Goal: Transaction & Acquisition: Purchase product/service

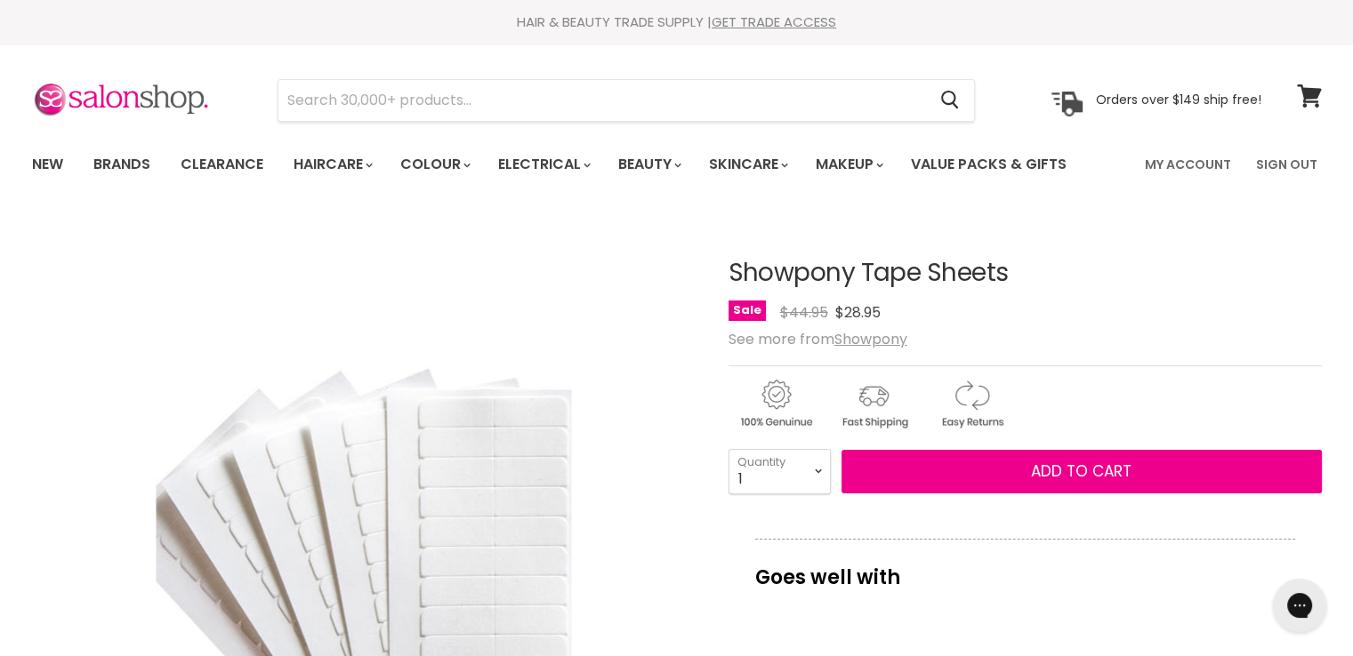
drag, startPoint x: 977, startPoint y: 271, endPoint x: 733, endPoint y: 271, distance: 243.7
click at [733, 271] on h1 "Showpony Tape Sheets" at bounding box center [1025, 274] width 593 height 28
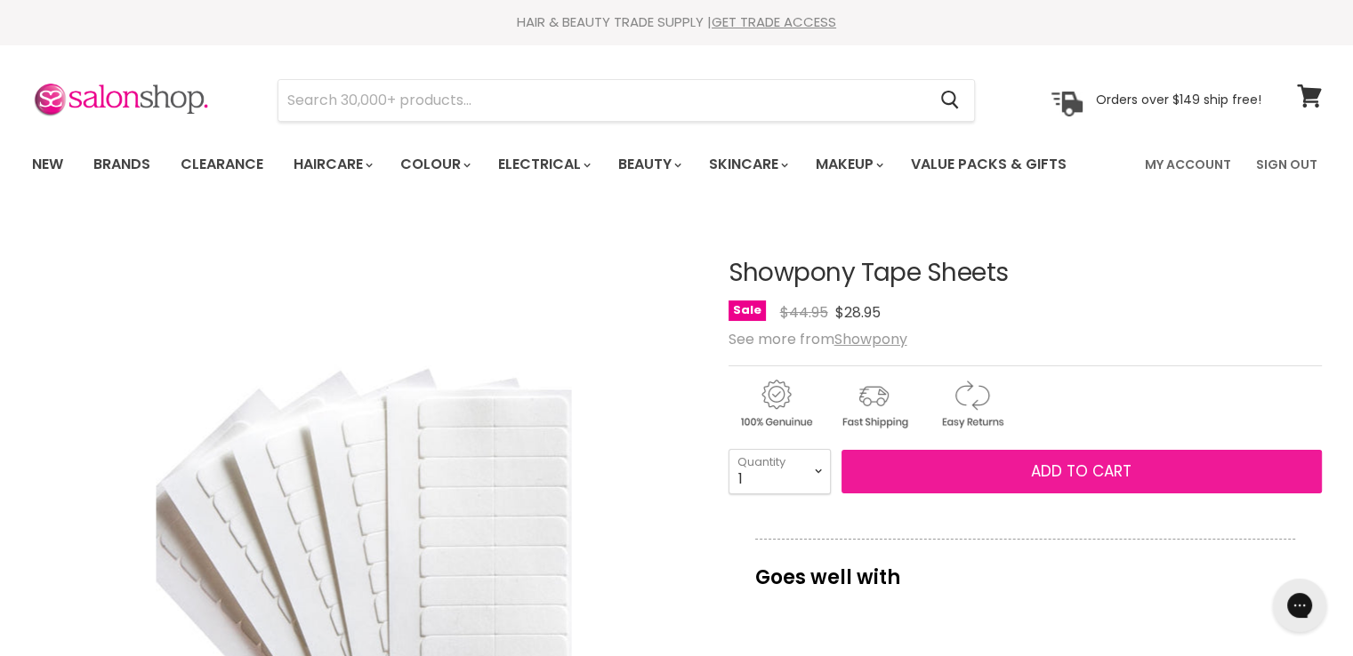
click at [994, 462] on button "Add to cart" at bounding box center [1081, 472] width 480 height 44
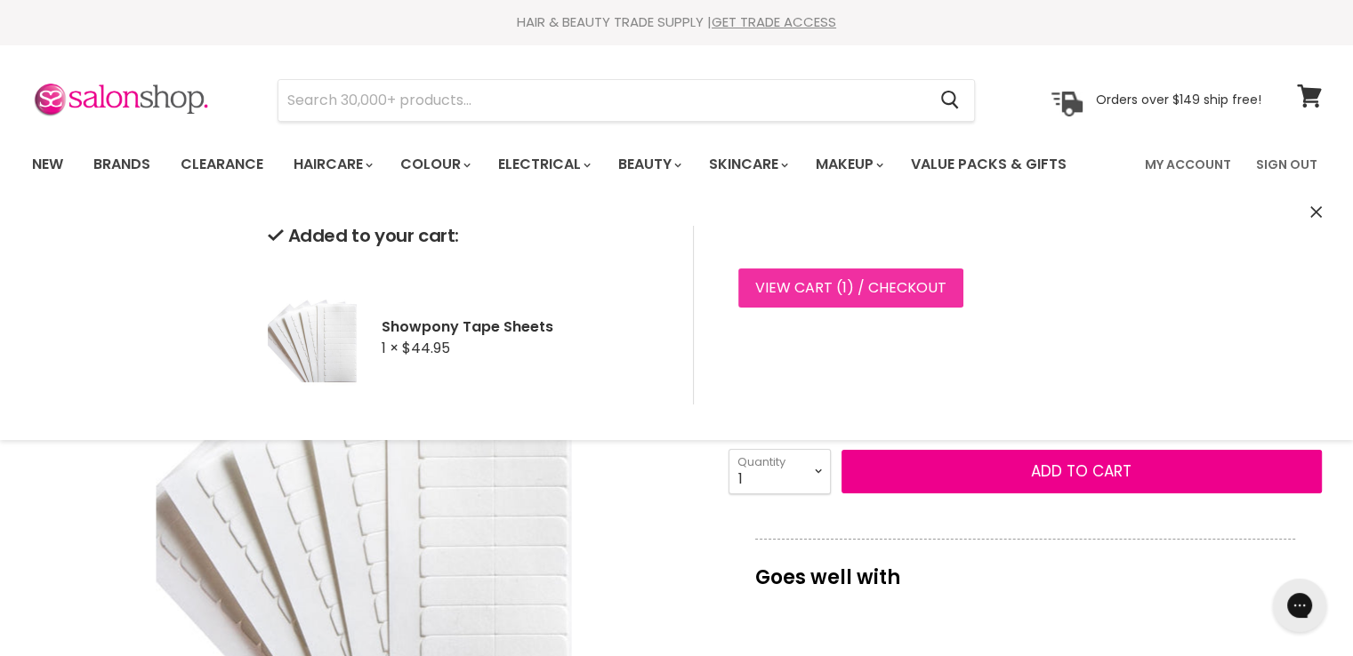
click at [866, 304] on link "View cart ( 1 ) / Checkout" at bounding box center [850, 288] width 225 height 39
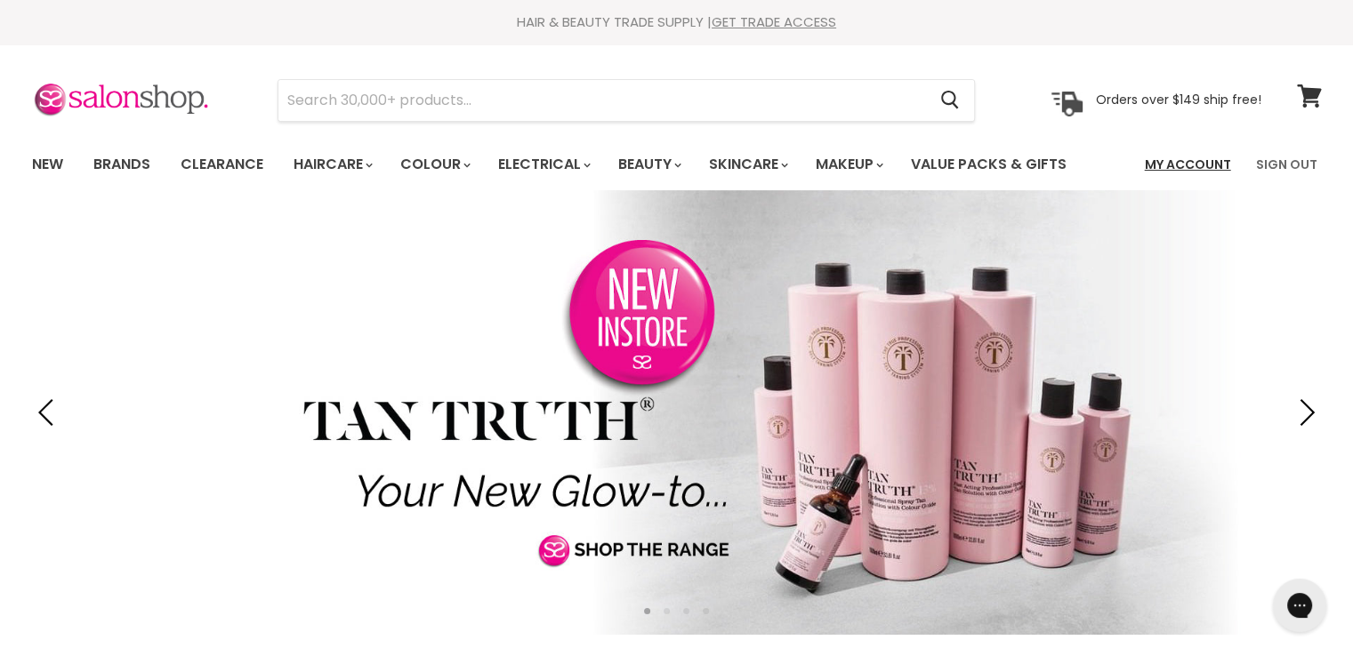
click at [1196, 157] on link "My Account" at bounding box center [1188, 164] width 108 height 37
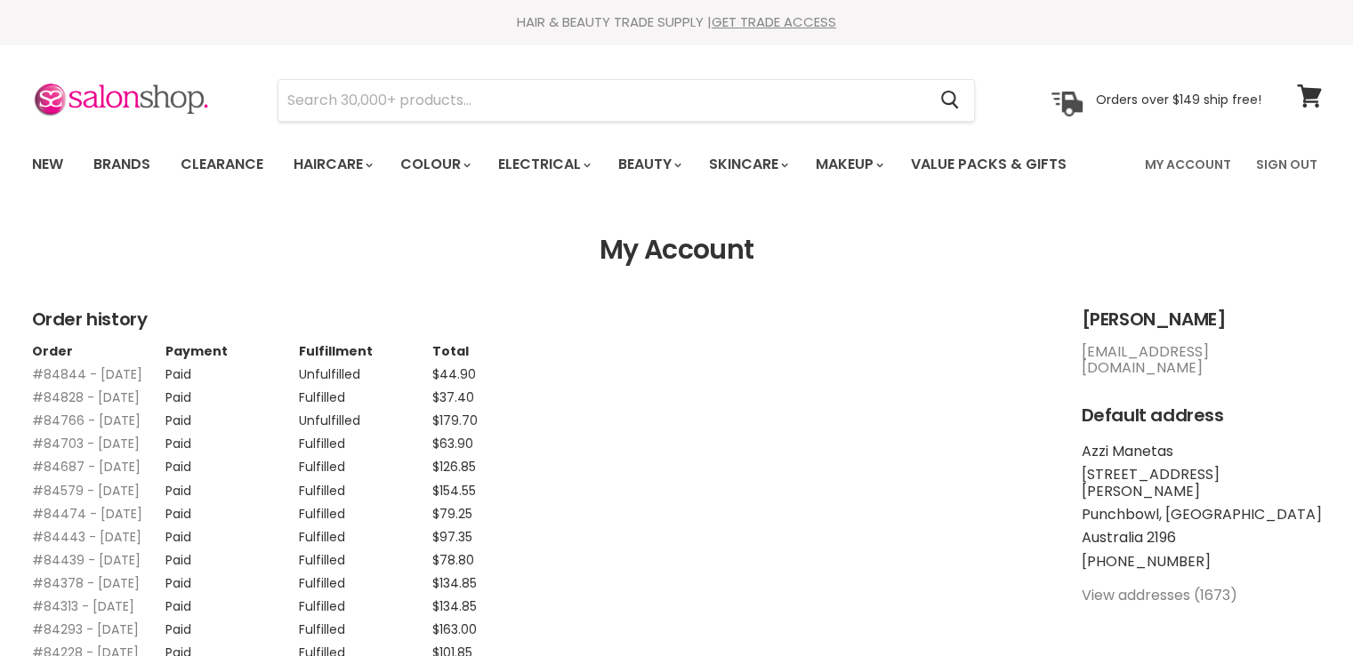
click at [68, 374] on link "#84844 - 29 Sep, 2025" at bounding box center [87, 375] width 110 height 18
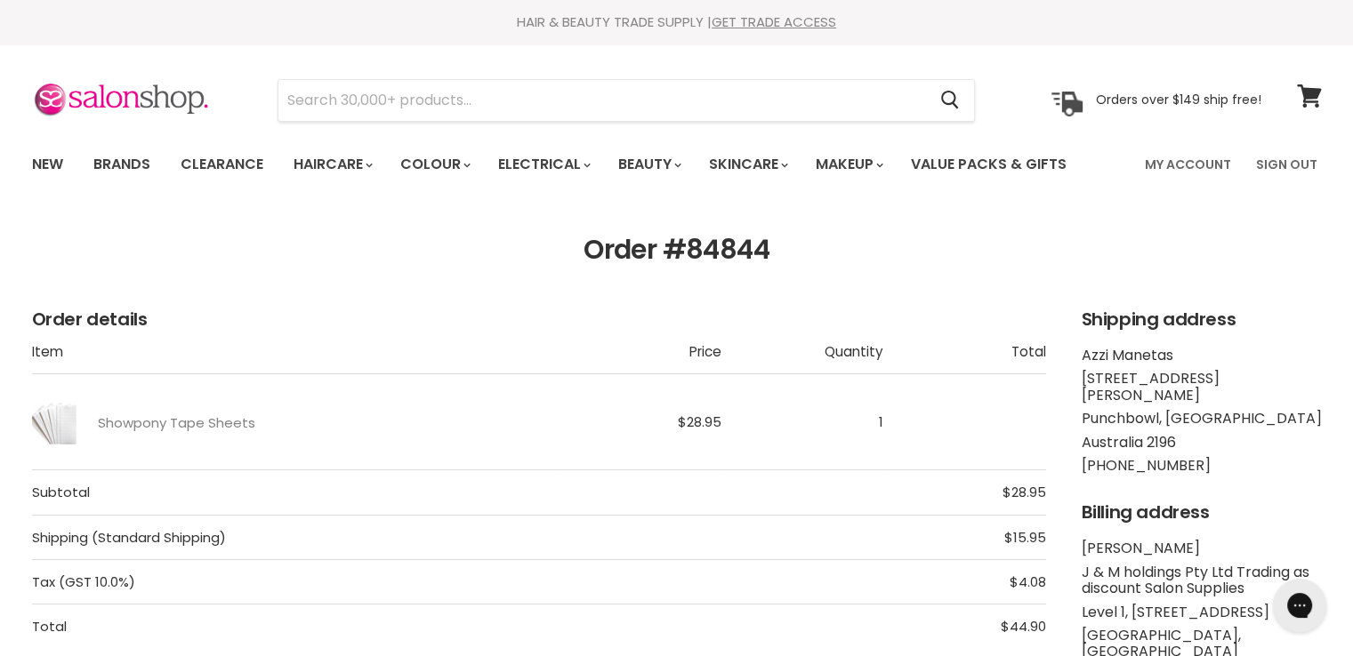
click at [692, 254] on h1 "Order #84844" at bounding box center [677, 250] width 1290 height 31
